Goal: Transaction & Acquisition: Purchase product/service

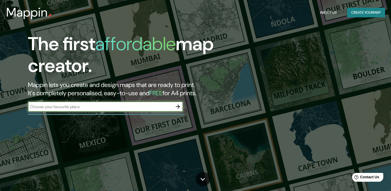
click at [177, 106] on icon "button" at bounding box center [178, 106] width 4 height 4
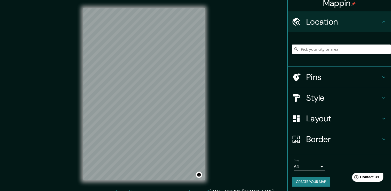
scroll to position [6, 0]
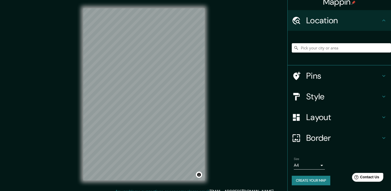
click at [381, 136] on icon at bounding box center [384, 138] width 6 height 6
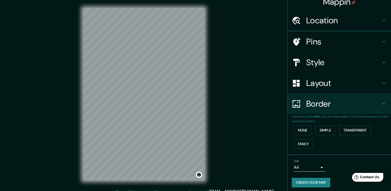
scroll to position [0, 0]
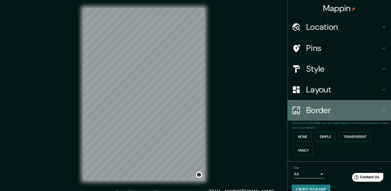
click at [382, 109] on icon at bounding box center [383, 110] width 3 height 2
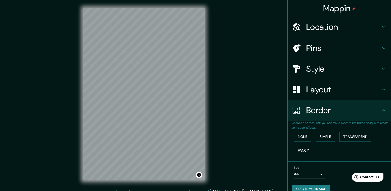
click at [317, 174] on body "Mappin Location Pins Style Layout Border Choose a border. Hint : you can make l…" at bounding box center [195, 95] width 391 height 191
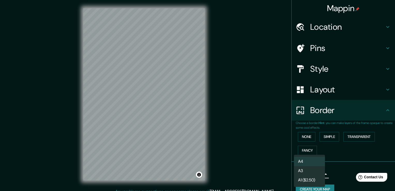
click at [312, 172] on li "A3" at bounding box center [309, 170] width 31 height 9
type input "a4"
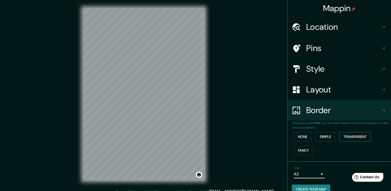
click at [352, 136] on button "Transparent" at bounding box center [355, 137] width 32 height 10
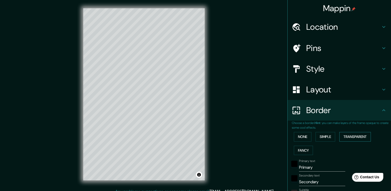
click at [352, 136] on button "Transparent" at bounding box center [355, 137] width 32 height 10
type input "226"
type input "38"
click at [323, 136] on button "Simple" at bounding box center [326, 137] width 20 height 10
click at [299, 136] on button "None" at bounding box center [303, 137] width 18 height 10
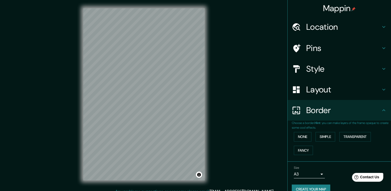
click at [316, 90] on h4 "Layout" at bounding box center [343, 89] width 74 height 10
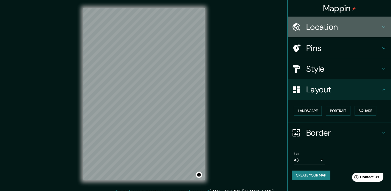
click at [317, 28] on h4 "Location" at bounding box center [343, 27] width 74 height 10
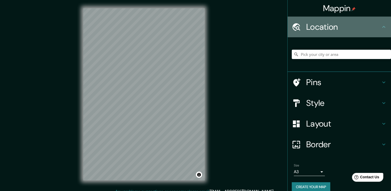
click at [317, 28] on h4 "Location" at bounding box center [343, 27] width 74 height 10
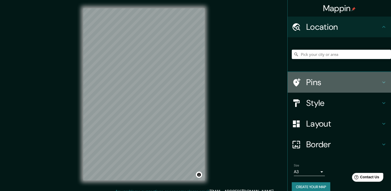
click at [321, 82] on h4 "Pins" at bounding box center [343, 82] width 74 height 10
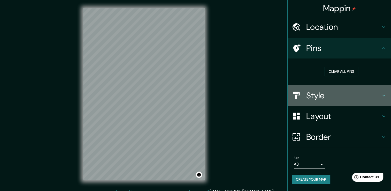
click at [325, 101] on div "Style" at bounding box center [339, 95] width 103 height 21
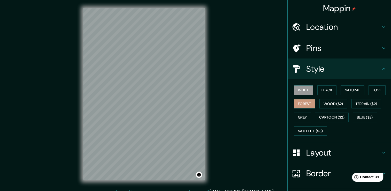
click at [303, 103] on button "Forest" at bounding box center [304, 104] width 21 height 10
click at [333, 102] on button "Wood ($2)" at bounding box center [333, 104] width 28 height 10
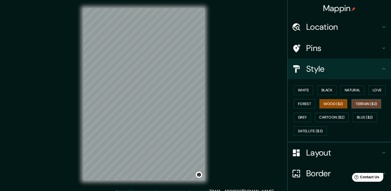
click at [360, 103] on button "Terrain ($2)" at bounding box center [366, 104] width 30 height 10
click at [300, 117] on button "Grey" at bounding box center [302, 117] width 17 height 10
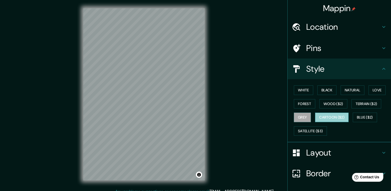
click at [325, 113] on button "Cartoon ($2)" at bounding box center [332, 117] width 34 height 10
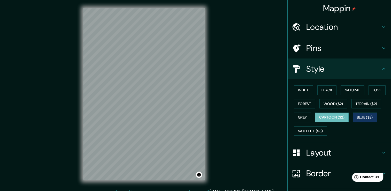
click at [365, 117] on button "Blue ($2)" at bounding box center [365, 117] width 24 height 10
click at [374, 87] on button "Love" at bounding box center [377, 90] width 17 height 10
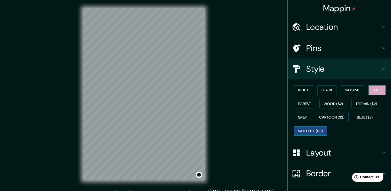
click at [302, 129] on button "Satellite ($3)" at bounding box center [310, 131] width 33 height 10
click at [304, 103] on button "Forest" at bounding box center [304, 104] width 21 height 10
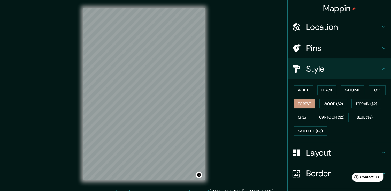
click at [324, 152] on h4 "Layout" at bounding box center [343, 152] width 74 height 10
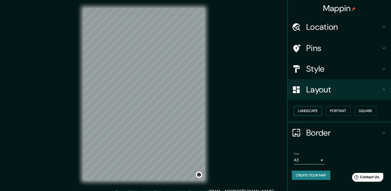
click at [312, 110] on button "Landscape" at bounding box center [308, 111] width 28 height 10
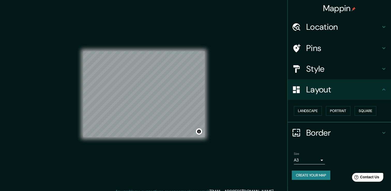
click at [371, 148] on li "Size A3 a4 Create your map" at bounding box center [339, 167] width 103 height 39
click at [323, 175] on button "Create your map" at bounding box center [311, 175] width 39 height 10
click at [320, 129] on h4 "Border" at bounding box center [343, 132] width 74 height 10
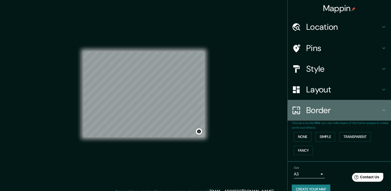
click at [334, 118] on div "Border" at bounding box center [339, 110] width 103 height 21
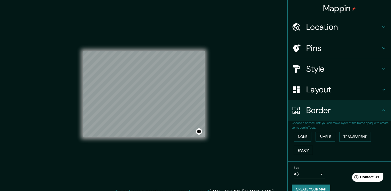
click at [382, 110] on icon at bounding box center [383, 110] width 3 height 2
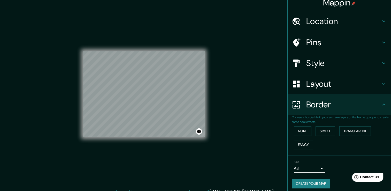
scroll to position [9, 0]
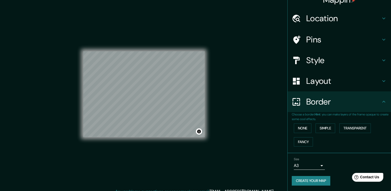
click at [310, 181] on button "Create your map" at bounding box center [311, 181] width 39 height 10
click at [311, 181] on div "Create your map" at bounding box center [339, 181] width 95 height 10
click at [315, 179] on button "Create your map" at bounding box center [311, 181] width 39 height 10
